Goal: Information Seeking & Learning: Check status

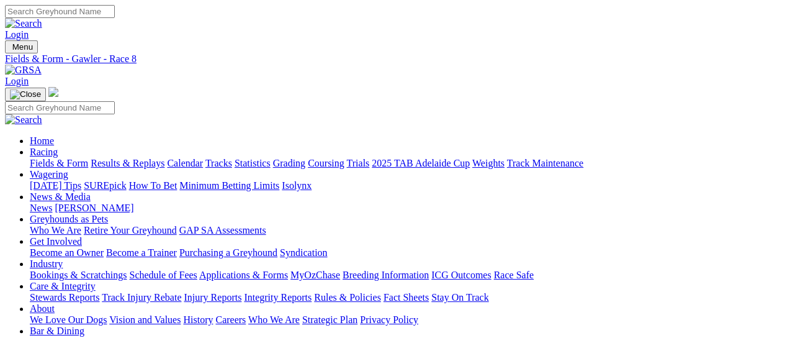
click at [150, 158] on link "Results & Replays" at bounding box center [128, 163] width 74 height 11
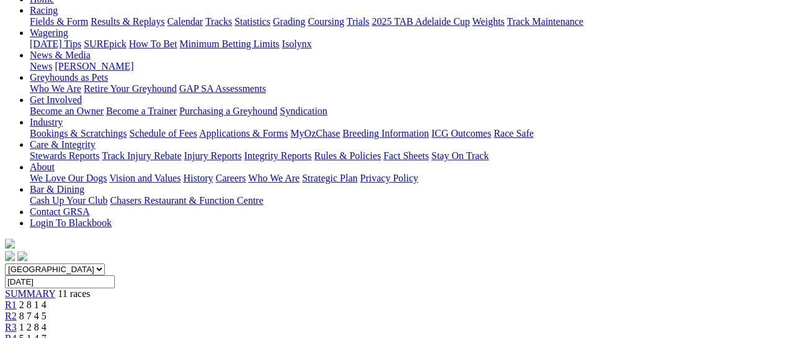
scroll to position [83, 0]
